Goal: Task Accomplishment & Management: Manage account settings

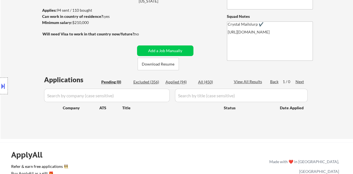
scroll to position [78, 0]
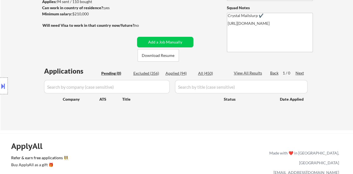
click at [143, 75] on div "Excluded (356)" at bounding box center [147, 74] width 28 height 6
select select ""excluded""
select select ""excluded__expired_""
select select ""excluded__location_""
select select ""excluded__expired_""
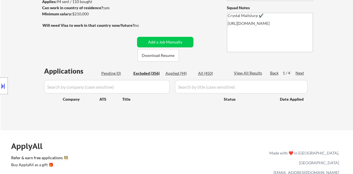
select select ""excluded__location_""
select select ""excluded""
select select ""excluded__salary_""
select select ""excluded__location_""
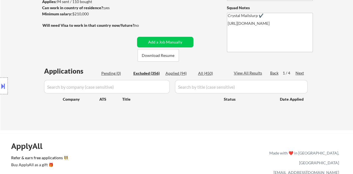
select select ""excluded""
select select ""excluded__salary_""
select select ""excluded__expired_""
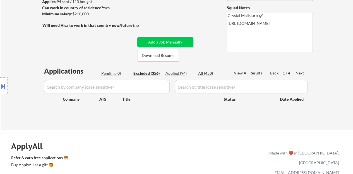
select select ""excluded__expired_""
select select ""excluded__location_""
select select ""excluded__other_""
select select ""excluded__location_""
select select ""excluded__salary_""
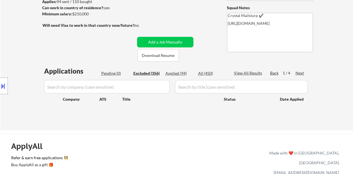
select select ""excluded__location_""
select select ""excluded__expired_""
select select ""excluded__salary_""
select select ""excluded__bad_match_""
select select ""excluded__salary_""
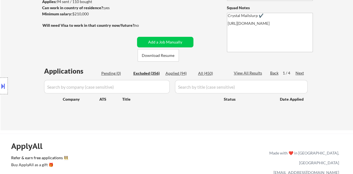
select select ""excluded__bad_match_""
select select ""excluded__salary_""
select select ""excluded__location_""
select select ""excluded__expired_""
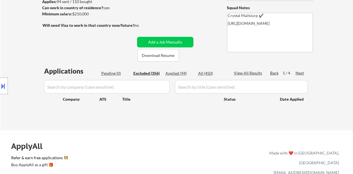
select select ""excluded__location_""
select select ""excluded__salary_""
select select ""excluded__location_""
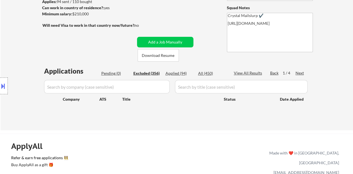
select select ""excluded__salary_""
select select ""excluded""
select select ""excluded__bad_match_""
select select ""excluded__salary_""
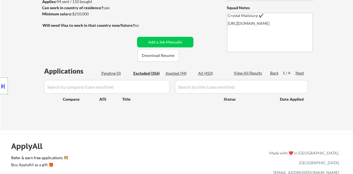
select select ""excluded__expired_""
select select ""excluded__salary_""
select select ""excluded__location_""
select select ""excluded__expired_""
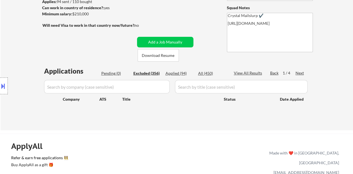
select select ""excluded__salary_""
select select ""excluded__bad_match_""
select select ""excluded__expired_""
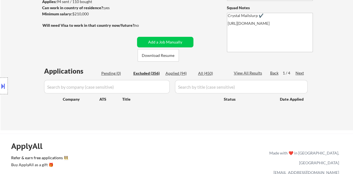
select select ""excluded__expired_""
select select ""excluded""
select select ""excluded__salary_""
select select ""excluded__bad_match_""
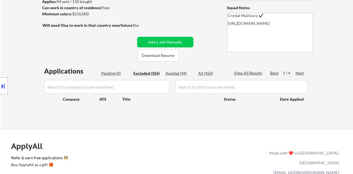
select select ""excluded__bad_match_""
select select ""excluded__salary_""
select select ""excluded__bad_match_""
select select ""excluded__location_""
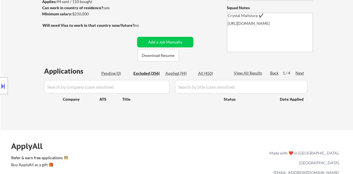
select select ""excluded__location_""
select select ""excluded__salary_""
select select ""excluded__location_""
select select ""excluded__salary_""
select select ""excluded__expired_""
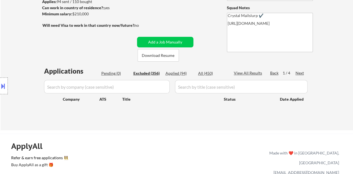
select select ""excluded__salary_""
select select ""excluded__location_""
select select ""excluded__bad_match_""
select select ""excluded__expired_""
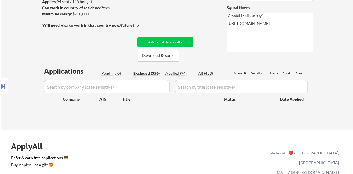
select select ""excluded__salary_""
select select ""excluded__expired_""
select select ""excluded__salary_""
select select ""excluded__expired_""
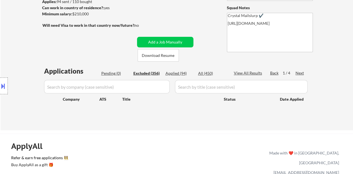
select select ""excluded__location_""
select select ""excluded""
select select ""excluded__location_""
select select ""excluded__bad_match_""
select select ""excluded__salary_""
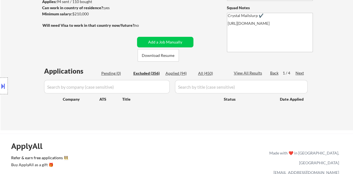
select select ""excluded__expired_""
select select ""excluded__bad_match_""
select select ""excluded__location_""
select select ""excluded""
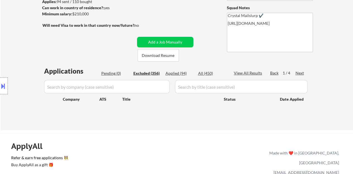
select select ""excluded""
select select ""excluded__salary_""
select select ""excluded__location_""
select select ""excluded__salary_""
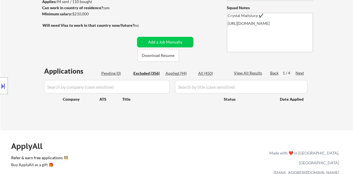
select select ""excluded__bad_match_""
select select ""excluded__salary_""
select select ""excluded__location_""
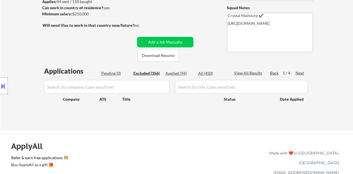
select select ""excluded__salary_""
select select ""excluded__bad_match_""
select select ""excluded__salary_""
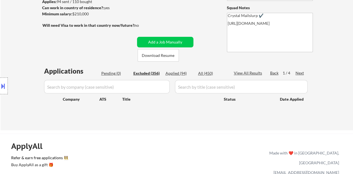
select select ""excluded__salary_""
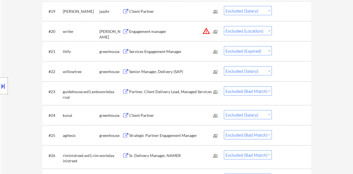
scroll to position [580, 0]
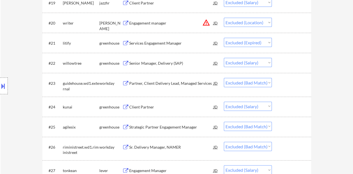
click at [144, 85] on div "Partner, Client Delivery Lead, Managed Services" at bounding box center [171, 84] width 84 height 6
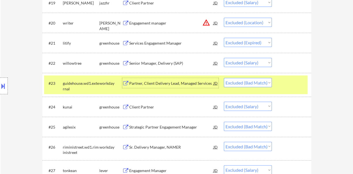
click at [293, 81] on div at bounding box center [292, 83] width 25 height 10
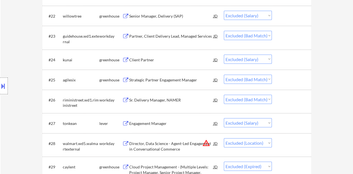
scroll to position [635, 0]
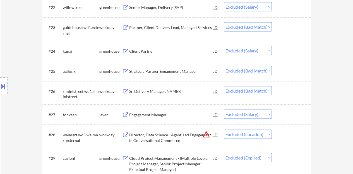
click at [164, 72] on div "Strategic Partner Engagement Manager" at bounding box center [171, 72] width 84 height 6
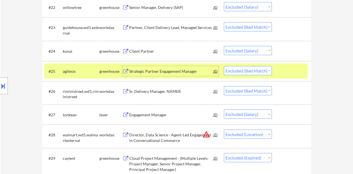
click at [283, 71] on div at bounding box center [292, 71] width 25 height 10
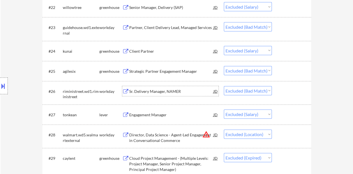
click at [163, 89] on div "Sr. Delivery Manager, NAMER" at bounding box center [171, 92] width 84 height 6
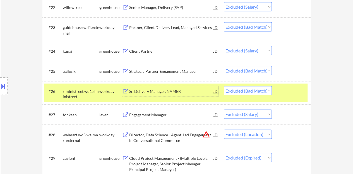
click at [288, 97] on div "#26 riministreet.wd1.riministreet workday Sr. Delivery Manager, NAMER JD Choose…" at bounding box center [175, 93] width 263 height 18
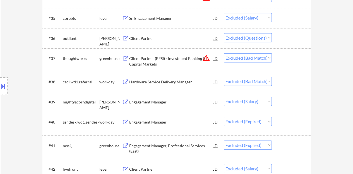
scroll to position [914, 0]
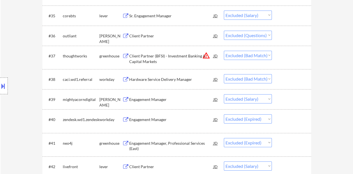
click at [151, 79] on div "Hardware Service Delivery Manager" at bounding box center [171, 80] width 84 height 6
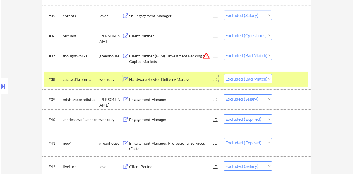
click at [286, 75] on div at bounding box center [292, 79] width 25 height 10
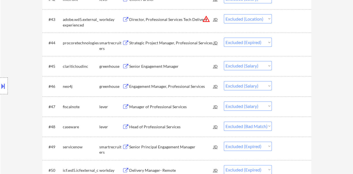
scroll to position [1109, 0]
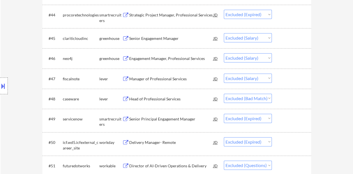
click at [151, 96] on div "Head of Professional Services" at bounding box center [171, 99] width 84 height 10
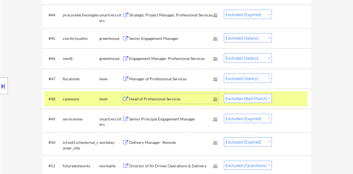
click at [268, 96] on select "Choose an option... Pending Applied Excluded (Questions) Excluded (Expired) Exc…" at bounding box center [247, 98] width 48 height 9
click at [223, 94] on select "Choose an option... Pending Applied Excluded (Questions) Excluded (Expired) Exc…" at bounding box center [247, 98] width 48 height 9
select select ""excluded__expired_""
select select ""excluded""
select select ""excluded__salary_""
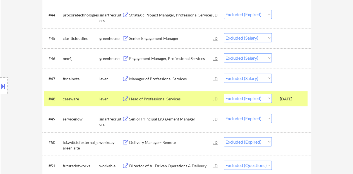
select select ""excluded__bad_match_""
select select ""excluded__salary_""
select select ""excluded__bad_match_""
select select ""excluded__location_""
select select ""excluded__salary_""
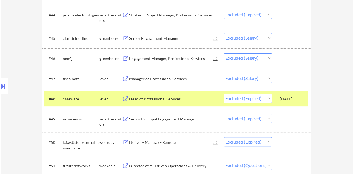
select select ""excluded__location_""
select select ""excluded__salary_""
select select ""excluded__expired_""
select select ""excluded__salary_""
select select ""excluded__location_""
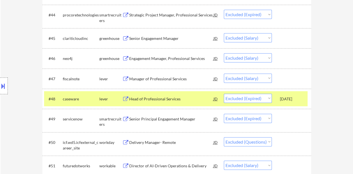
select select ""excluded__bad_match_""
select select ""excluded__expired_""
select select ""excluded__salary_""
select select ""excluded__expired_""
select select ""excluded__salary_""
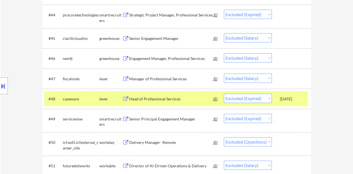
select select ""excluded__expired_""
select select ""excluded__location_""
select select ""excluded""
select select ""excluded__location_""
select select ""excluded__bad_match_""
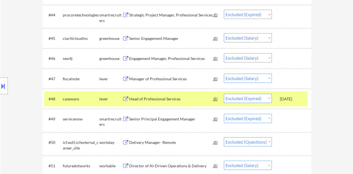
select select ""excluded__salary_""
select select ""excluded__expired_""
select select ""excluded__bad_match_""
select select ""excluded__location_""
select select ""excluded""
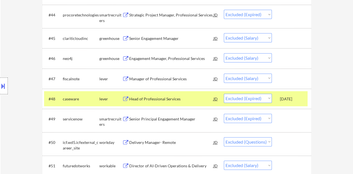
select select ""excluded__salary_""
select select ""excluded__location_""
select select ""excluded__salary_""
select select ""excluded__bad_match_""
select select ""excluded__salary_""
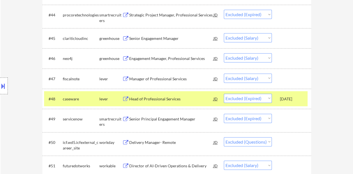
select select ""excluded__location_""
select select ""excluded__salary_""
select select ""excluded__bad_match_""
select select ""excluded__salary_""
select select ""excluded""
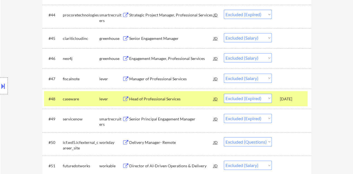
scroll to position [1137, 0]
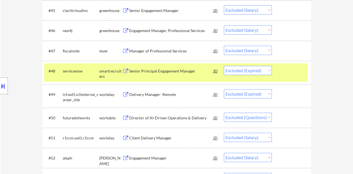
click at [294, 64] on div "#48 servicenow smartrecruiters Senior Principal Engagement Manager JD Choose an…" at bounding box center [175, 72] width 263 height 18
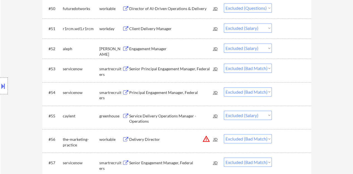
scroll to position [1248, 0]
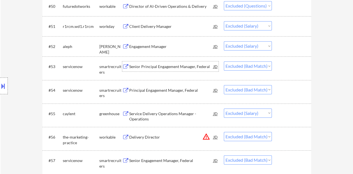
click at [181, 67] on div "Senior Principal Engagement Manager, Federal" at bounding box center [171, 67] width 84 height 6
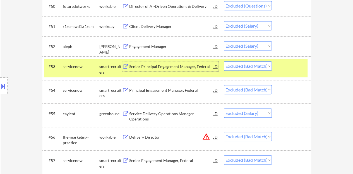
click at [292, 68] on div at bounding box center [292, 66] width 25 height 10
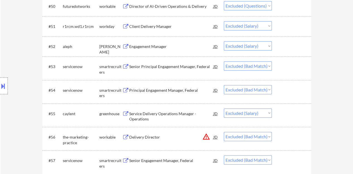
scroll to position [1276, 0]
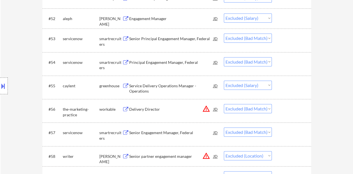
click at [168, 62] on div "Principal Engagement Manager, Federal" at bounding box center [171, 63] width 84 height 6
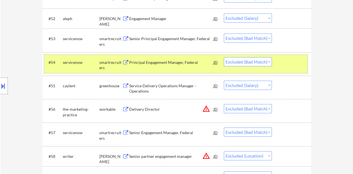
click at [289, 61] on div at bounding box center [292, 62] width 25 height 10
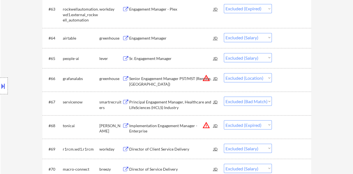
scroll to position [1555, 0]
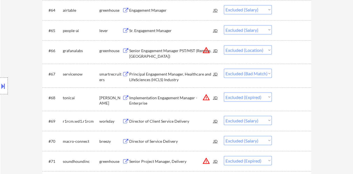
click at [158, 80] on div "Principal Engagement Manager, Healthcare and LifeSciences (HCLS) Industry" at bounding box center [171, 76] width 84 height 11
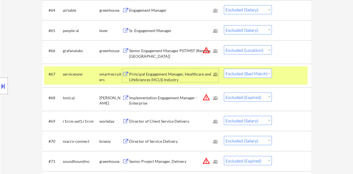
click at [299, 77] on div at bounding box center [292, 74] width 25 height 10
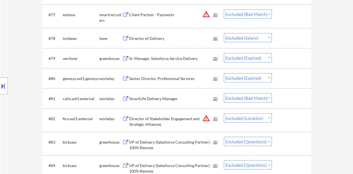
scroll to position [1834, 0]
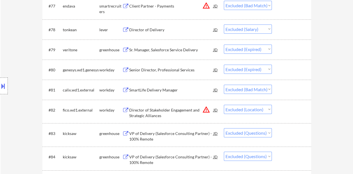
click at [162, 88] on div "SmartLife Delivery Manager" at bounding box center [171, 90] width 84 height 6
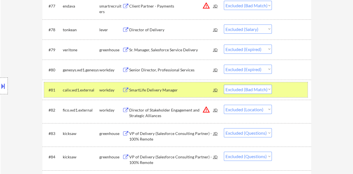
click at [280, 87] on div at bounding box center [292, 90] width 25 height 10
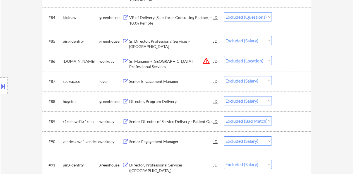
scroll to position [2029, 0]
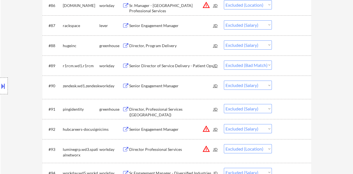
click at [154, 64] on div "Senior Director of Service Delivery - Patient Ops" at bounding box center [171, 66] width 84 height 6
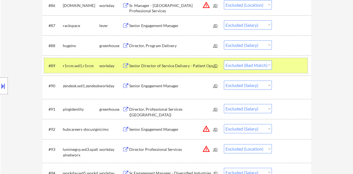
click at [288, 64] on div at bounding box center [292, 65] width 25 height 10
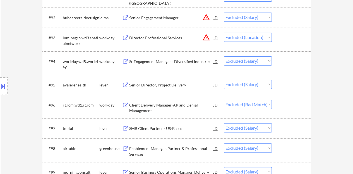
scroll to position [2168, 0]
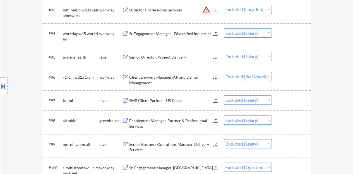
click at [163, 76] on div "Client Delivery Manager-AR and Denial Management" at bounding box center [171, 79] width 84 height 11
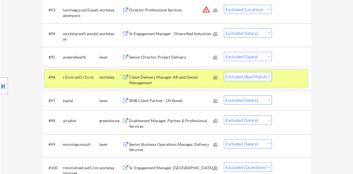
click at [282, 70] on div "#96 r1rcm.wd1.r1rcm workday Client Delivery Manager-AR and Denial Management JD…" at bounding box center [175, 78] width 263 height 18
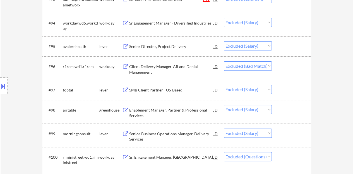
scroll to position [2112, 0]
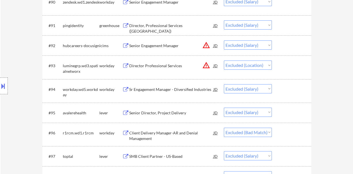
drag, startPoint x: 352, startPoint y: 140, endPoint x: 356, endPoint y: 50, distance: 89.2
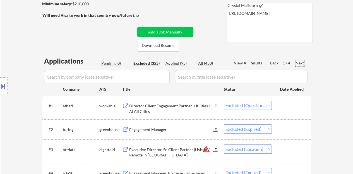
click at [300, 63] on div "Next" at bounding box center [299, 63] width 9 height 6
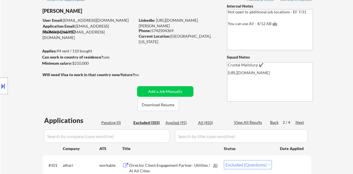
scroll to position [4, 0]
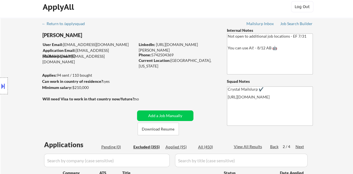
select select ""excluded__location_""
select select ""excluded""
select select ""excluded__bad_match_""
select select ""excluded__expired_""
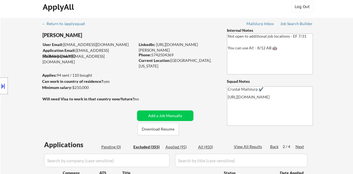
select select ""excluded__salary_""
select select ""excluded__bad_match_""
select select ""excluded__salary_""
select select ""excluded__expired_""
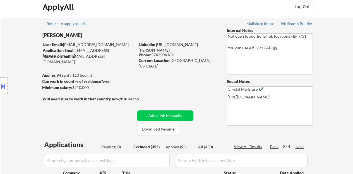
select select ""excluded__expired_""
select select ""excluded__location_""
select select ""excluded__bad_match_""
select select ""excluded__expired_""
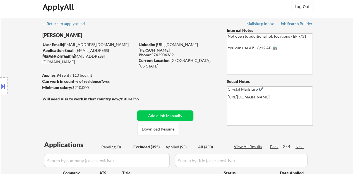
select select ""excluded__other_""
select select ""excluded__location_""
select select ""excluded__salary_""
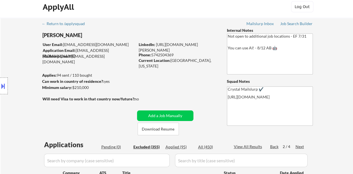
select select ""excluded__salary_""
select select ""excluded__expired_""
select select ""excluded__salary_""
select select ""excluded__expired_""
select select ""excluded__salary_""
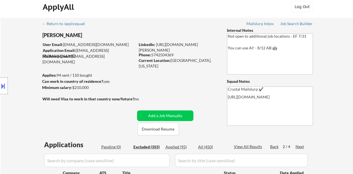
select select ""excluded__other_""
select select ""excluded__bad_match_""
select select ""excluded__location_""
select select ""excluded__expired_""
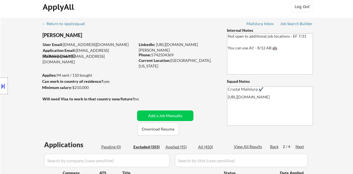
select select ""excluded__location_""
select select ""excluded""
select select ""excluded__expired_""
select select ""excluded__salary_""
select select ""excluded""
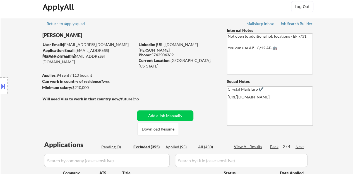
select select ""excluded__other_""
select select ""excluded__expired_""
select select ""excluded__location_""
select select ""excluded__expired_""
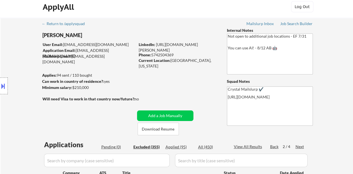
select select ""excluded__location_""
select select ""excluded__expired_""
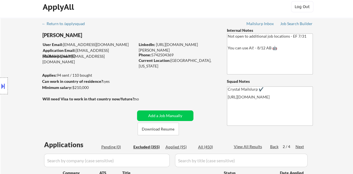
select select ""excluded__location_""
select select ""excluded__expired_""
select select ""excluded__location_""
select select ""excluded__expired_""
select select ""excluded__bad_match_""
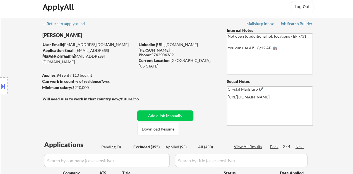
select select ""excluded__salary_""
select select ""excluded__location_""
select select ""excluded__expired_""
select select ""excluded__location_""
select select ""excluded__expired_""
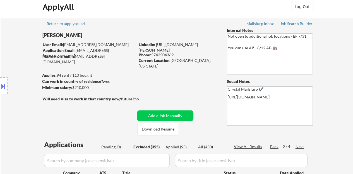
select select ""excluded__location_""
select select ""excluded__salary_""
select select ""excluded__bad_match_""
select select ""excluded__location_""
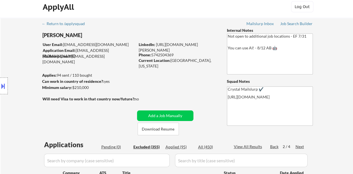
select select ""excluded__salary_""
select select ""excluded""
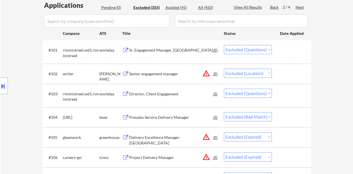
scroll to position [172, 0]
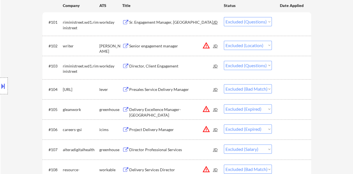
click at [167, 93] on div "Presales Service Delivery Manager" at bounding box center [171, 89] width 84 height 10
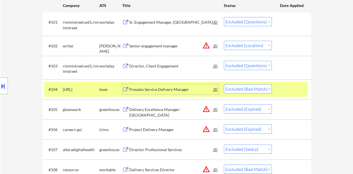
click at [288, 87] on div at bounding box center [292, 89] width 25 height 10
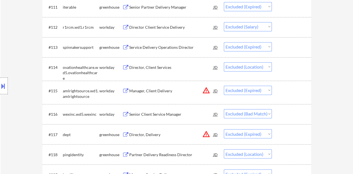
scroll to position [422, 0]
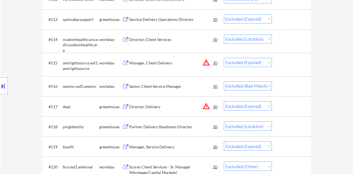
click at [176, 84] on div "Senior Client Service Manager" at bounding box center [171, 87] width 84 height 6
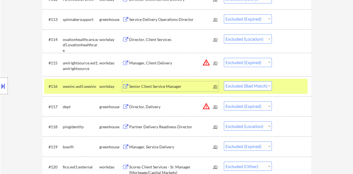
click at [283, 83] on div at bounding box center [292, 86] width 25 height 10
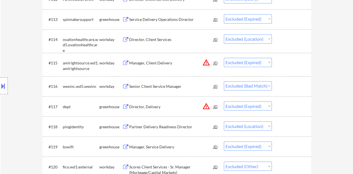
click at [262, 82] on select "Choose an option... Pending Applied Excluded (Questions) Excluded (Expired) Exc…" at bounding box center [247, 85] width 48 height 9
click at [223, 81] on select "Choose an option... Pending Applied Excluded (Questions) Excluded (Expired) Exc…" at bounding box center [247, 85] width 48 height 9
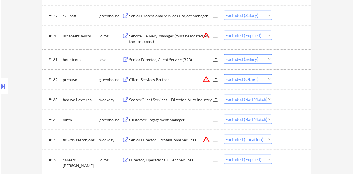
scroll to position [757, 0]
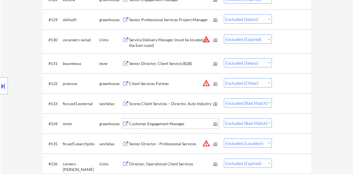
click at [170, 121] on div "Customer Engagement Manager" at bounding box center [171, 124] width 84 height 6
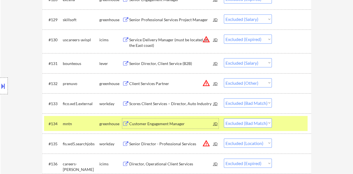
scroll to position [813, 0]
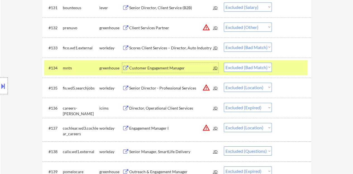
click at [286, 65] on div at bounding box center [292, 68] width 25 height 10
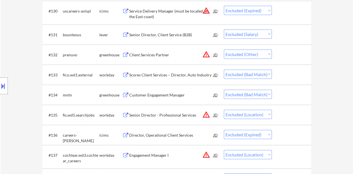
scroll to position [785, 0]
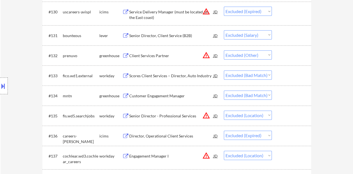
click at [182, 79] on div "Scores Client Services – Director, Auto Industry" at bounding box center [171, 76] width 84 height 10
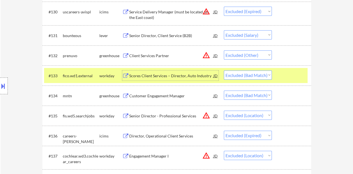
click at [294, 76] on div at bounding box center [292, 76] width 25 height 10
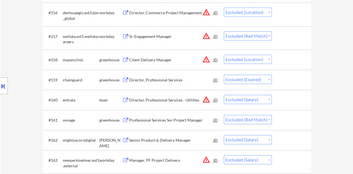
scroll to position [1370, 0]
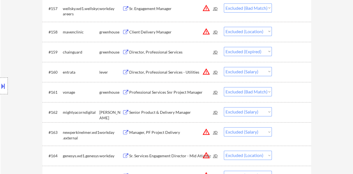
click at [161, 90] on div "Professional Services Snr Project Manager" at bounding box center [171, 92] width 84 height 6
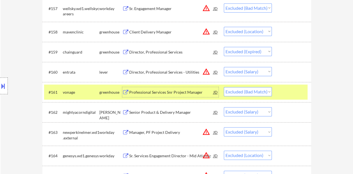
click at [290, 96] on div at bounding box center [292, 92] width 25 height 10
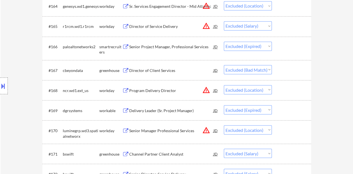
scroll to position [1537, 0]
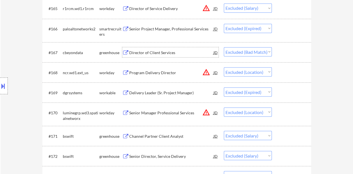
click at [144, 50] on div "Director of Client Services" at bounding box center [171, 53] width 84 height 6
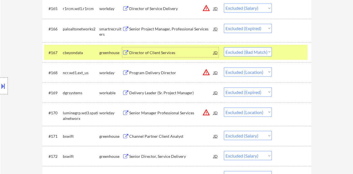
click at [285, 52] on div at bounding box center [292, 52] width 25 height 10
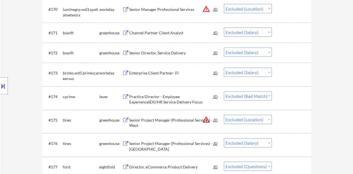
scroll to position [1649, 0]
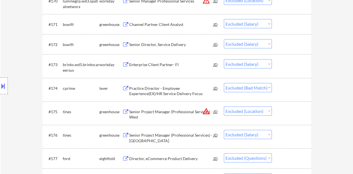
click at [166, 87] on div "Practice Director - Employee Experience(EX)/HR Service Delivery Focus" at bounding box center [171, 91] width 84 height 11
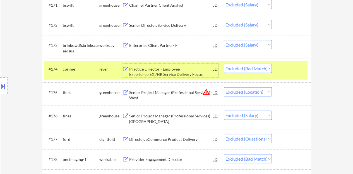
scroll to position [1676, 0]
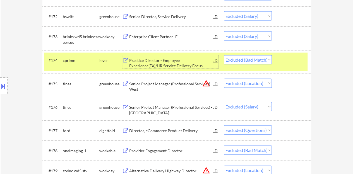
click at [288, 64] on div at bounding box center [292, 60] width 25 height 10
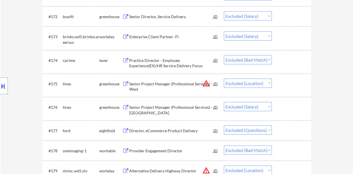
scroll to position [1732, 0]
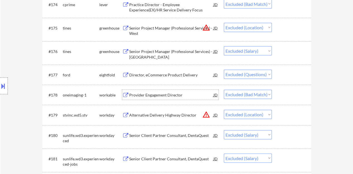
click at [170, 93] on div "Provider Engagement Director" at bounding box center [171, 95] width 84 height 6
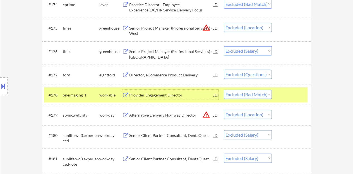
click at [291, 92] on div at bounding box center [292, 95] width 25 height 10
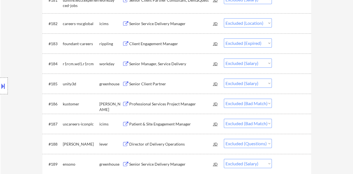
scroll to position [1899, 0]
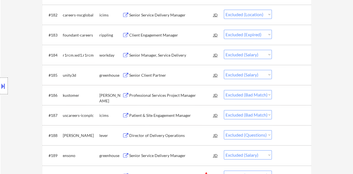
click at [157, 93] on div "Professional Services Project Manager" at bounding box center [171, 96] width 84 height 6
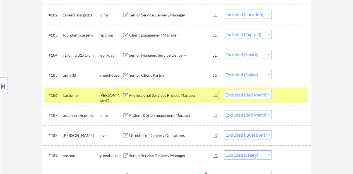
click at [288, 93] on div at bounding box center [292, 95] width 25 height 10
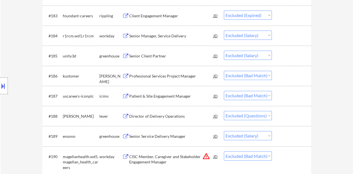
scroll to position [1927, 0]
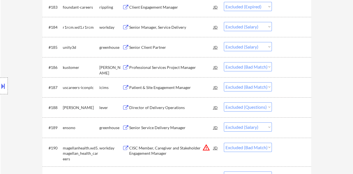
click at [161, 88] on div "Patient & Site Engagement Manager" at bounding box center [171, 88] width 84 height 6
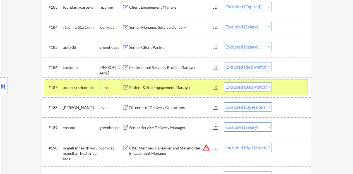
click at [290, 90] on div at bounding box center [292, 87] width 25 height 10
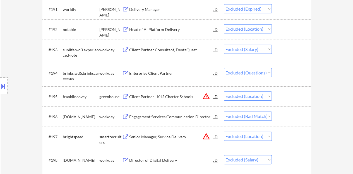
scroll to position [2122, 0]
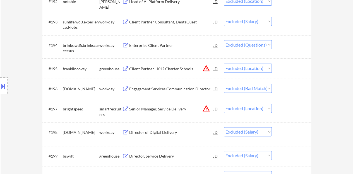
click at [183, 88] on div "Engagement Services Communication Director" at bounding box center [171, 89] width 84 height 6
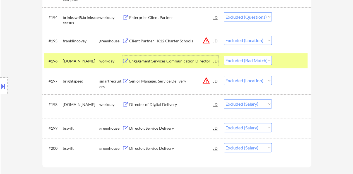
click at [298, 62] on div at bounding box center [292, 61] width 25 height 10
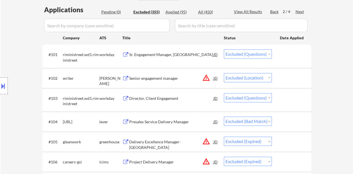
scroll to position [139, 0]
click at [301, 12] on div "Next" at bounding box center [299, 12] width 9 height 6
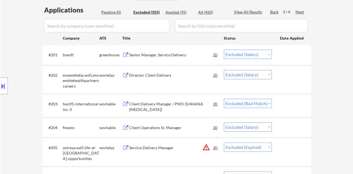
click at [168, 103] on div "Client Delivery Manager / PMO (S/4HANA PCE)" at bounding box center [171, 106] width 84 height 11
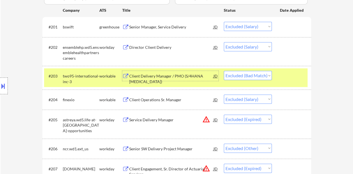
click at [293, 77] on div at bounding box center [292, 76] width 25 height 10
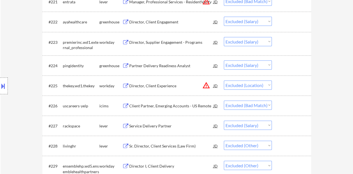
scroll to position [669, 0]
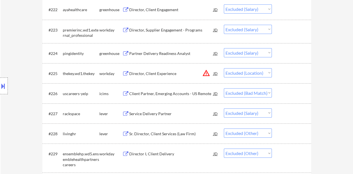
click at [162, 94] on div "Client Partner, Emerging Accounts - US Remote" at bounding box center [171, 94] width 84 height 6
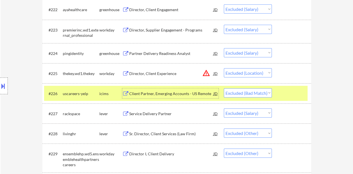
click at [294, 89] on div at bounding box center [292, 93] width 25 height 10
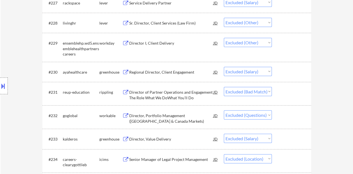
scroll to position [780, 0]
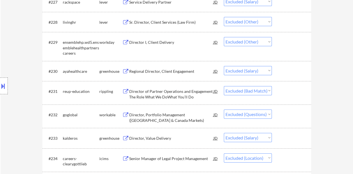
click at [161, 92] on div "Director of Partner Operations and Engagement The Role What We DoWhat You’ll Do" at bounding box center [171, 94] width 84 height 11
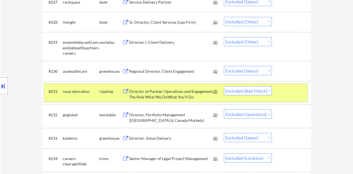
click at [302, 95] on div at bounding box center [292, 91] width 25 height 10
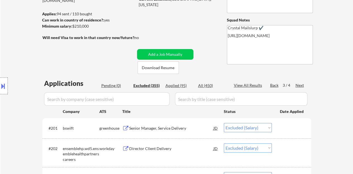
scroll to position [55, 0]
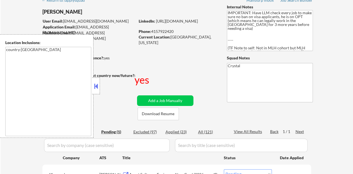
click at [94, 89] on button at bounding box center [96, 86] width 6 height 8
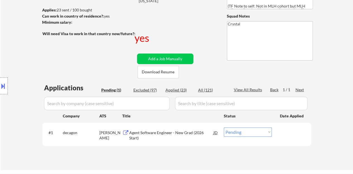
scroll to position [111, 0]
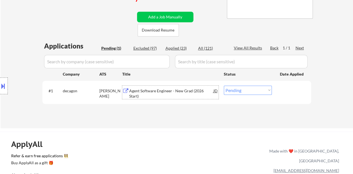
click at [156, 88] on div "Agent Software Engineer - New Grad (2026 Start)" at bounding box center [171, 93] width 84 height 11
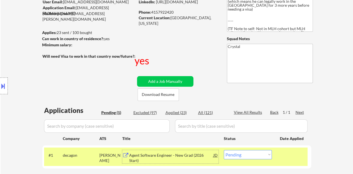
scroll to position [56, 0]
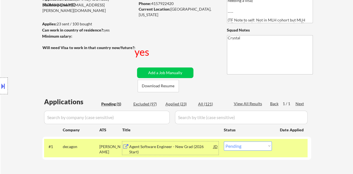
click at [243, 146] on select "Choose an option... Pending Applied Excluded (Questions) Excluded (Expired) Exc…" at bounding box center [247, 145] width 48 height 9
select select ""excluded""
click at [223, 141] on select "Choose an option... Pending Applied Excluded (Questions) Excluded (Expired) Exc…" at bounding box center [247, 145] width 48 height 9
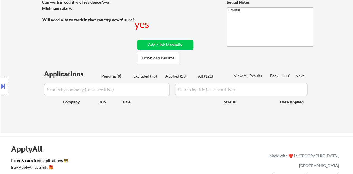
scroll to position [28, 0]
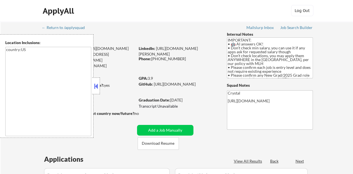
scroll to position [28, 0]
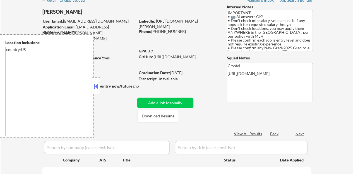
type textarea "country:[GEOGRAPHIC_DATA]"
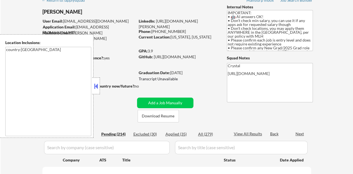
click at [94, 86] on button at bounding box center [96, 86] width 6 height 8
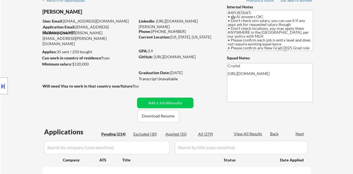
scroll to position [111, 0]
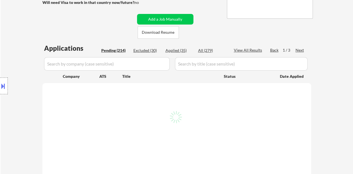
select select ""pending""
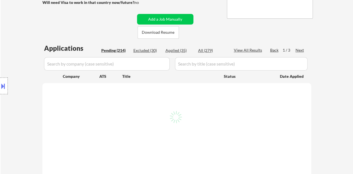
select select ""pending""
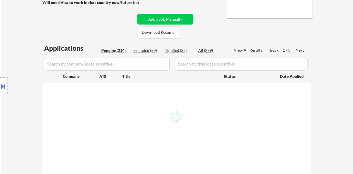
select select ""pending""
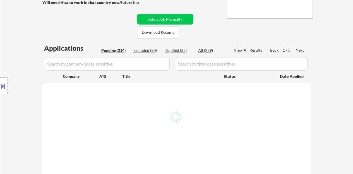
select select ""pending""
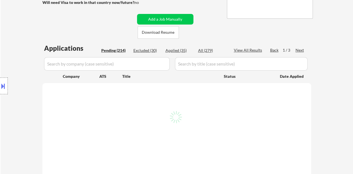
select select ""pending""
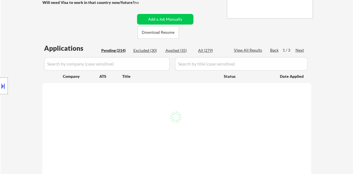
select select ""pending""
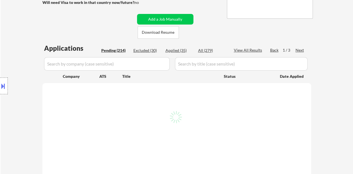
select select ""pending""
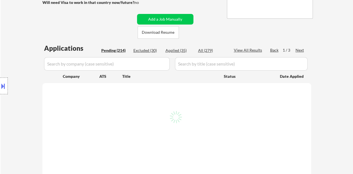
select select ""pending""
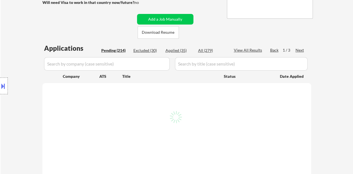
select select ""pending""
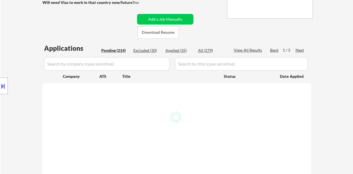
select select ""pending""
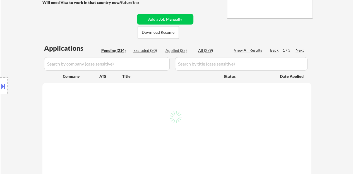
select select ""pending""
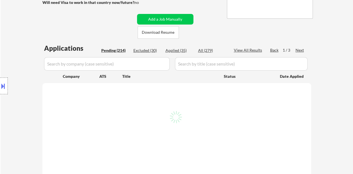
select select ""pending""
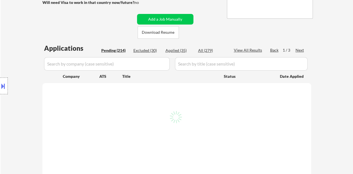
select select ""pending""
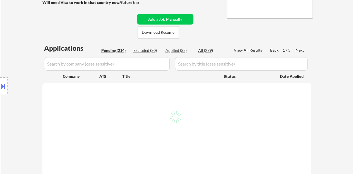
select select ""pending""
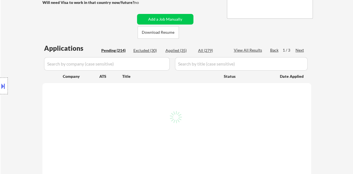
select select ""pending""
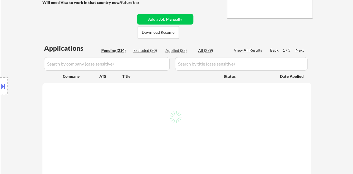
select select ""pending""
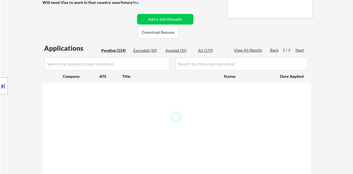
select select ""pending""
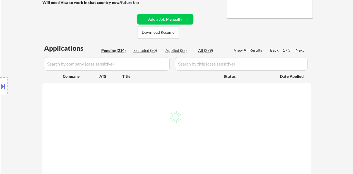
select select ""pending""
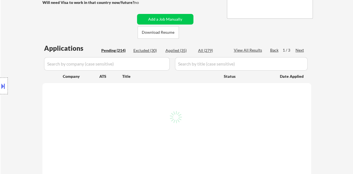
select select ""pending""
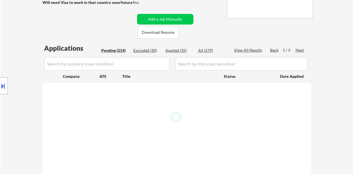
select select ""pending""
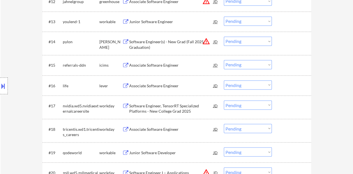
scroll to position [446, 0]
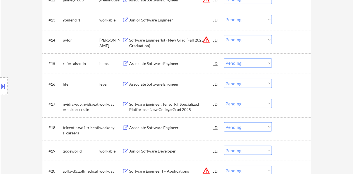
click at [161, 87] on div "Associate Software Engineer" at bounding box center [171, 84] width 84 height 10
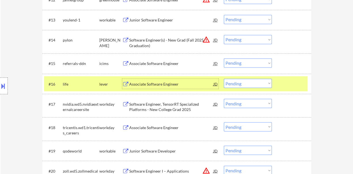
click at [0, 78] on div at bounding box center [4, 85] width 8 height 17
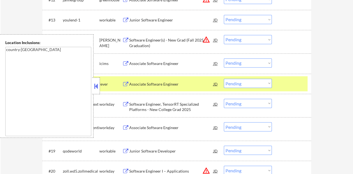
click at [91, 82] on div "Location Inclusions: country:[GEOGRAPHIC_DATA]" at bounding box center [46, 85] width 93 height 103
click at [94, 84] on button at bounding box center [96, 86] width 6 height 8
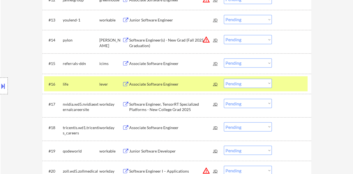
click at [230, 81] on select "Choose an option... Pending Applied Excluded (Questions) Excluded (Expired) Exc…" at bounding box center [247, 83] width 48 height 9
click at [223, 79] on select "Choose an option... Pending Applied Excluded (Questions) Excluded (Expired) Exc…" at bounding box center [247, 83] width 48 height 9
select select ""pending""
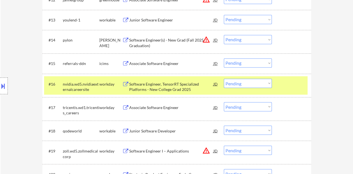
click at [309, 85] on div "#16 nvidia.wd5.nvidiaexternalcareersite workday Software Engineer, TensorRT Spe…" at bounding box center [176, 85] width 268 height 23
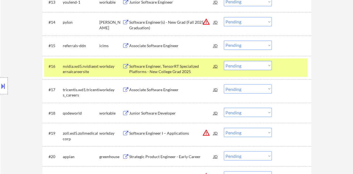
scroll to position [474, 0]
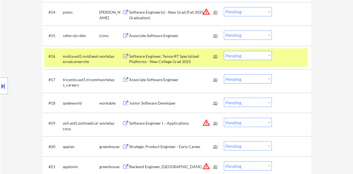
click at [300, 56] on div at bounding box center [292, 56] width 25 height 10
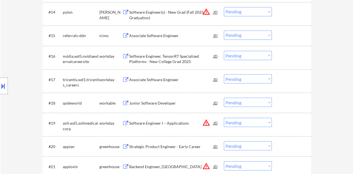
click at [150, 101] on div "Junior Software Developer" at bounding box center [171, 103] width 84 height 6
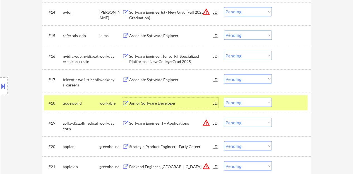
click at [295, 101] on div at bounding box center [292, 103] width 25 height 10
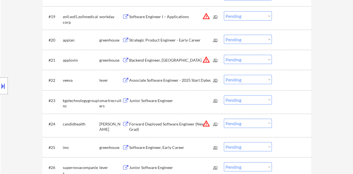
scroll to position [585, 0]
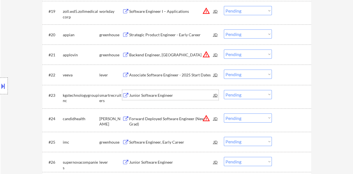
click at [157, 96] on div "Junior Software Engineer" at bounding box center [171, 96] width 84 height 6
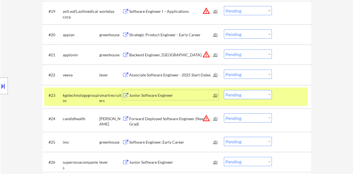
click at [251, 94] on select "Choose an option... Pending Applied Excluded (Questions) Excluded (Expired) Exc…" at bounding box center [247, 94] width 48 height 9
click at [223, 90] on select "Choose an option... Pending Applied Excluded (Questions) Excluded (Expired) Exc…" at bounding box center [247, 94] width 48 height 9
select select ""pending""
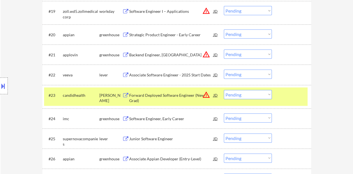
click at [286, 93] on div at bounding box center [292, 95] width 25 height 10
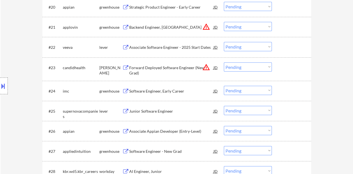
scroll to position [613, 0]
click at [163, 89] on div "Software Engineer, Early Career" at bounding box center [171, 91] width 84 height 6
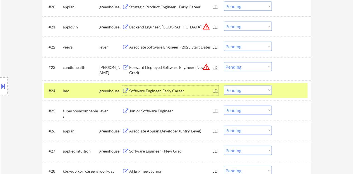
click at [245, 89] on select "Choose an option... Pending Applied Excluded (Questions) Excluded (Expired) Exc…" at bounding box center [247, 90] width 48 height 9
click at [223, 86] on select "Choose an option... Pending Applied Excluded (Questions) Excluded (Expired) Exc…" at bounding box center [247, 90] width 48 height 9
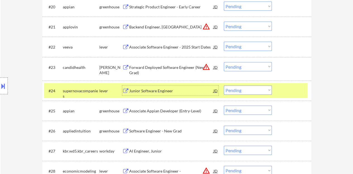
click at [158, 87] on div "Junior Software Engineer" at bounding box center [171, 91] width 84 height 10
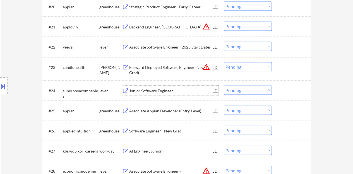
click at [281, 93] on div at bounding box center [292, 91] width 25 height 10
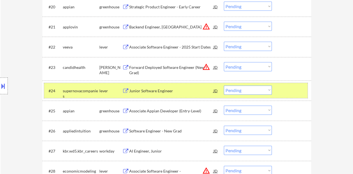
click at [250, 93] on select "Choose an option... Pending Applied Excluded (Questions) Excluded (Expired) Exc…" at bounding box center [247, 90] width 48 height 9
click at [223, 86] on select "Choose an option... Pending Applied Excluded (Questions) Excluded (Expired) Exc…" at bounding box center [247, 90] width 48 height 9
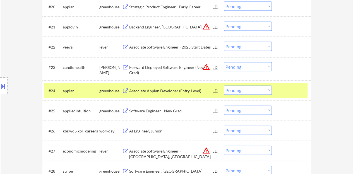
click at [166, 86] on div "Associate Appian Developer (Entry-Level)" at bounding box center [171, 91] width 84 height 10
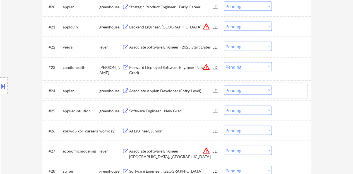
click at [278, 96] on div "#24 [PERSON_NAME] Associate Appian Developer (Entry-Level) JD warning_amber Cho…" at bounding box center [175, 90] width 263 height 15
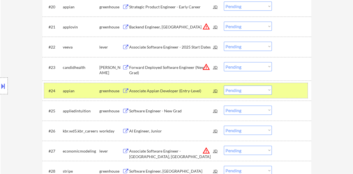
click at [241, 89] on select "Choose an option... Pending Applied Excluded (Questions) Excluded (Expired) Exc…" at bounding box center [247, 90] width 48 height 9
click at [223, 86] on select "Choose an option... Pending Applied Excluded (Questions) Excluded (Expired) Exc…" at bounding box center [247, 90] width 48 height 9
select select ""pending""
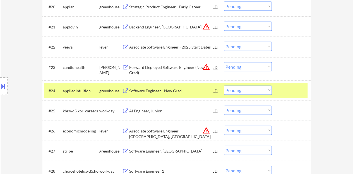
click at [175, 91] on div "Software Engineer - New Grad" at bounding box center [171, 91] width 84 height 6
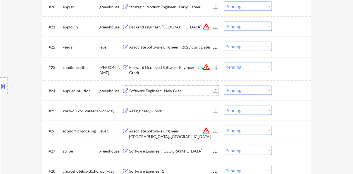
scroll to position [641, 0]
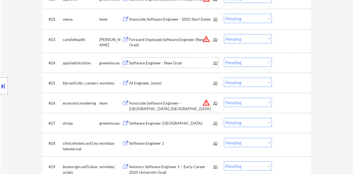
click at [154, 84] on div "AI Engineer, Junior" at bounding box center [171, 83] width 84 height 6
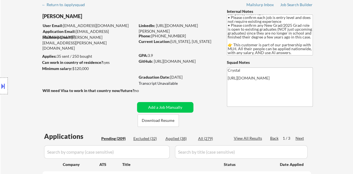
scroll to position [28, 0]
